Goal: Information Seeking & Learning: Learn about a topic

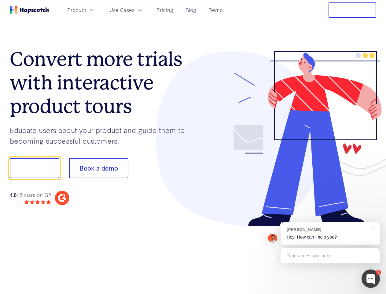
click at [193, 147] on div at bounding box center [285, 139] width 184 height 176
click at [86, 10] on span "Product" at bounding box center [76, 10] width 19 height 8
click at [135, 10] on span "Use Cases" at bounding box center [121, 10] width 25 height 8
click at [353, 10] on button "Free Trial" at bounding box center [353, 9] width 48 height 15
click at [34, 168] on button "Show me!" at bounding box center [35, 168] width 50 height 20
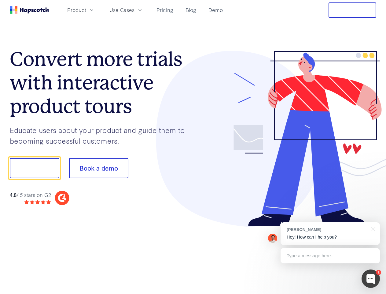
click at [98, 168] on button "Book a demo" at bounding box center [98, 168] width 59 height 20
click at [371, 278] on div at bounding box center [371, 278] width 18 height 18
click at [330, 233] on div "[PERSON_NAME] Hey! How can I help you?" at bounding box center [330, 233] width 99 height 23
click at [373, 228] on div at bounding box center [322, 167] width 115 height 204
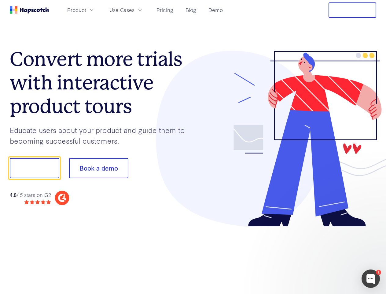
click at [330, 255] on div at bounding box center [322, 208] width 115 height 122
